Goal: Information Seeking & Learning: Learn about a topic

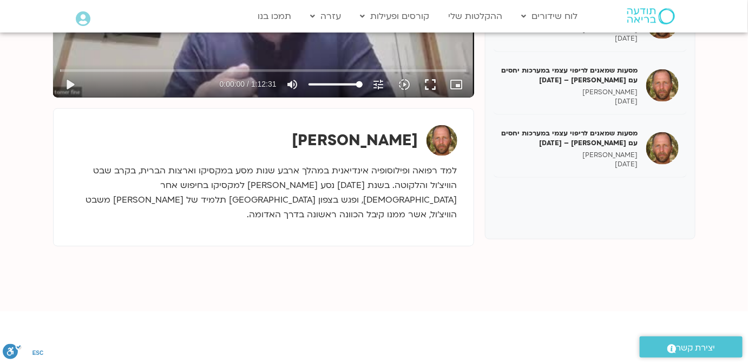
scroll to position [344, 0]
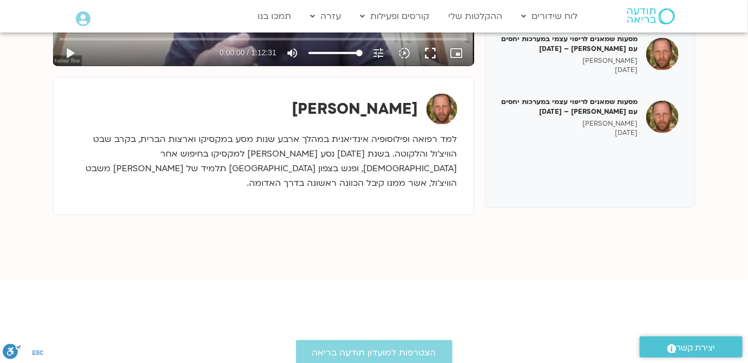
click at [383, 151] on p "למד רפואה ופילוסופיה אינדיאנית במהלך ארבע שנות מסע במקסיקו וארצות הברית, בקרב ש…" at bounding box center [263, 161] width 387 height 58
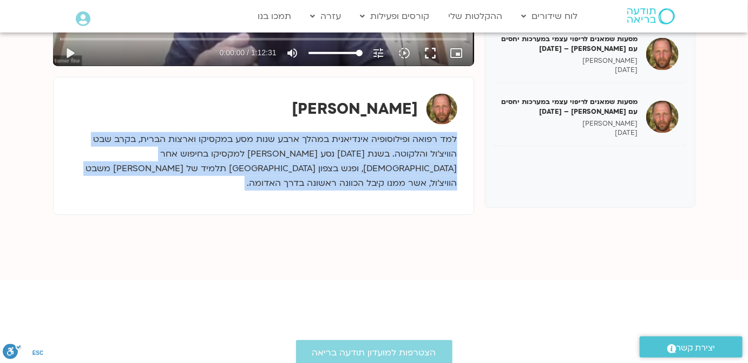
click at [383, 151] on p "למד רפואה ופילוסופיה אינדיאנית במהלך ארבע שנות מסע במקסיקו וארצות הברית, בקרב ש…" at bounding box center [263, 161] width 387 height 58
click at [444, 253] on section "מסעות שמאנים לריפוי עצמי עם [PERSON_NAME] [DATE] [PERSON_NAME] [DATE] מסעות שמא…" at bounding box center [374, 38] width 748 height 483
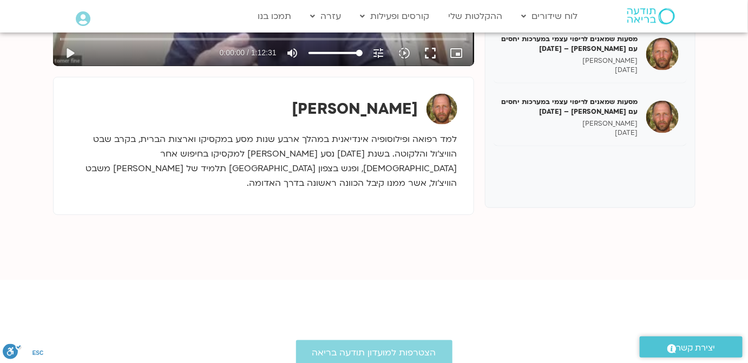
click at [574, 245] on section "מסעות שמאנים לריפוי עצמי עם [PERSON_NAME] [DATE] [PERSON_NAME] [DATE] מסעות שמא…" at bounding box center [374, 38] width 748 height 483
click at [397, 159] on p "למד רפואה ופילוסופיה אינדיאנית במהלך ארבע שנות מסע במקסיקו וארצות הברית, בקרב ש…" at bounding box center [263, 161] width 387 height 58
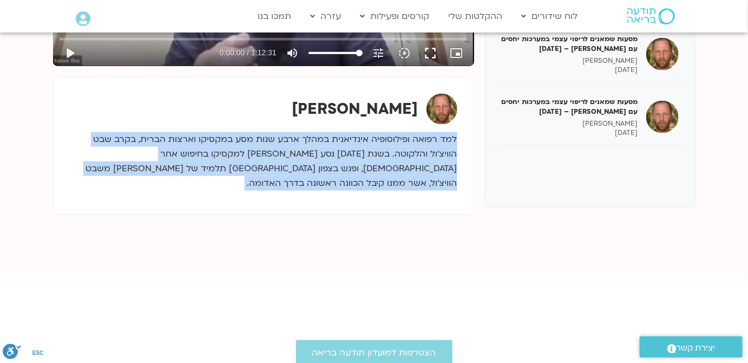
click at [397, 159] on p "למד רפואה ופילוסופיה אינדיאנית במהלך ארבע שנות מסע במקסיקו וארצות הברית, בקרב ש…" at bounding box center [263, 161] width 387 height 58
click at [365, 172] on p "למד רפואה ופילוסופיה אינדיאנית במהלך ארבע שנות מסע במקסיקו וארצות הברית, בקרב ש…" at bounding box center [263, 161] width 387 height 58
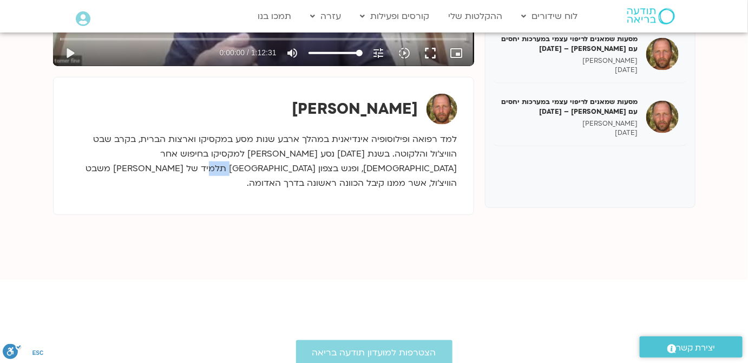
click at [365, 172] on p "למד רפואה ופילוסופיה אינדיאנית במהלך ארבע שנות מסע במקסיקו וארצות הברית, בקרב ש…" at bounding box center [263, 161] width 387 height 58
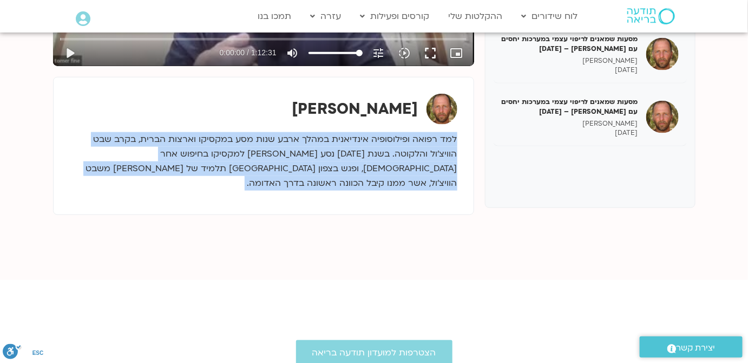
click at [365, 172] on p "למד רפואה ופילוסופיה אינדיאנית במהלך ארבע שנות מסע במקסיקו וארצות הברית, בקרב ש…" at bounding box center [263, 161] width 387 height 58
click at [329, 154] on p "למד רפואה ופילוסופיה אינדיאנית במהלך ארבע שנות מסע במקסיקו וארצות הברית, בקרב ש…" at bounding box center [263, 161] width 387 height 58
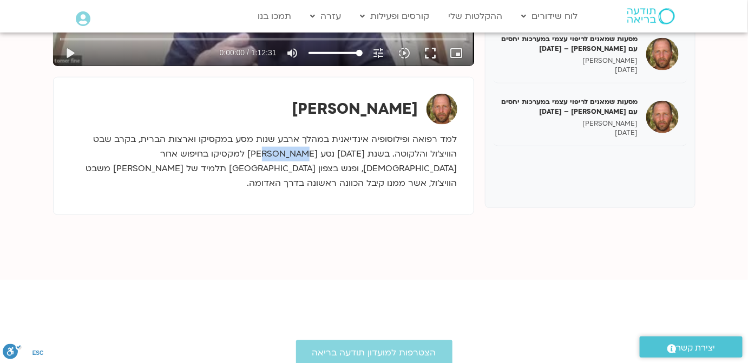
click at [329, 154] on p "למד רפואה ופילוסופיה אינדיאנית במהלך ארבע שנות מסע במקסיקו וארצות הברית, בקרב ש…" at bounding box center [263, 161] width 387 height 58
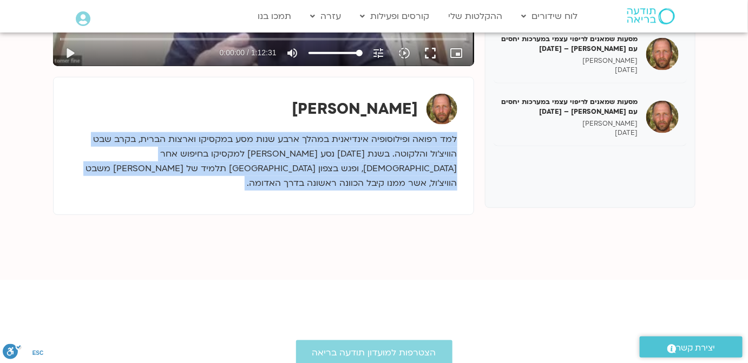
click at [329, 154] on p "למד רפואה ופילוסופיה אינדיאנית במהלך ארבע שנות מסע במקסיקו וארצות הברית, בקרב ש…" at bounding box center [263, 161] width 387 height 58
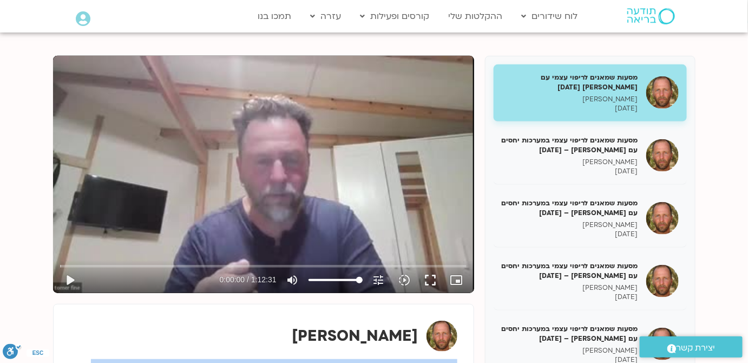
scroll to position [98, 0]
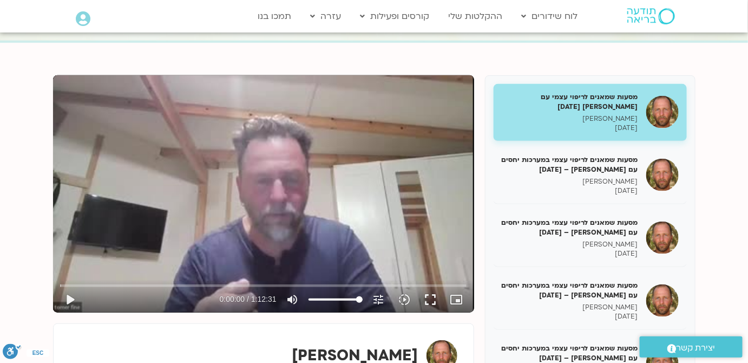
click at [717, 163] on section "מסעות שמאנים לריפוי עצמי עם [PERSON_NAME] [DATE] [PERSON_NAME] [DATE] מסעות שמא…" at bounding box center [374, 284] width 748 height 483
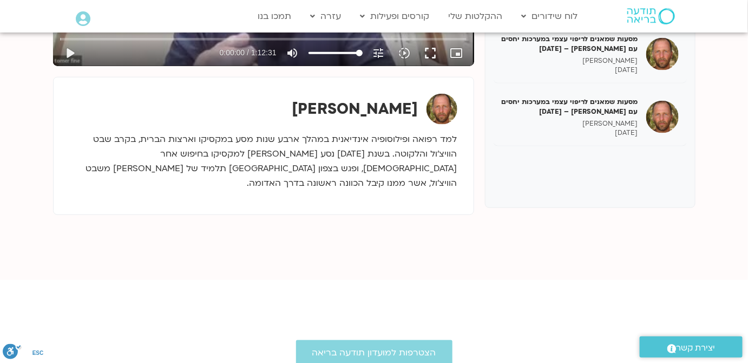
scroll to position [147, 0]
